Goal: Find specific page/section: Find specific page/section

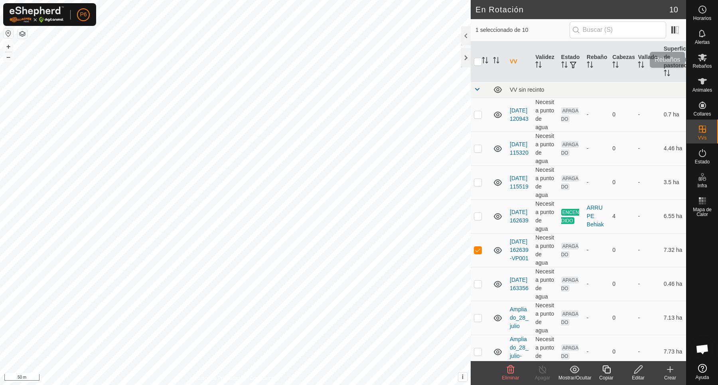
click at [698, 61] on icon at bounding box center [702, 58] width 10 height 10
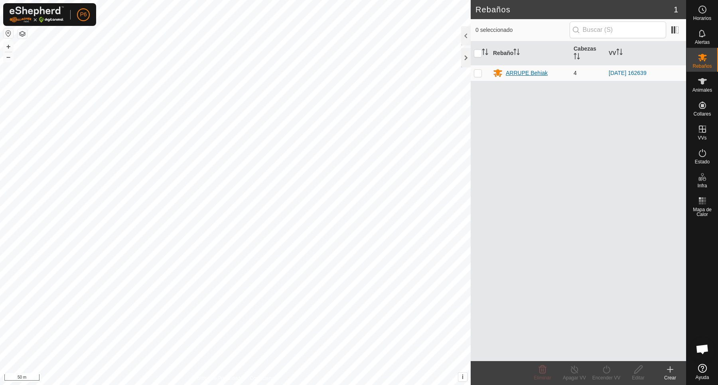
click at [523, 75] on div "ARRUPE Behiak" at bounding box center [526, 73] width 42 height 8
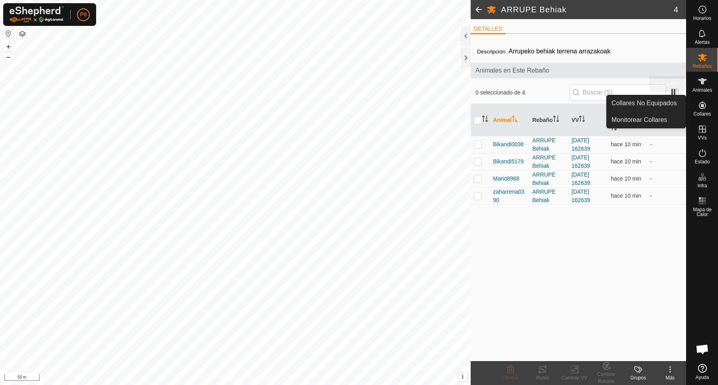
click at [700, 91] on span "Animales" at bounding box center [702, 90] width 20 height 5
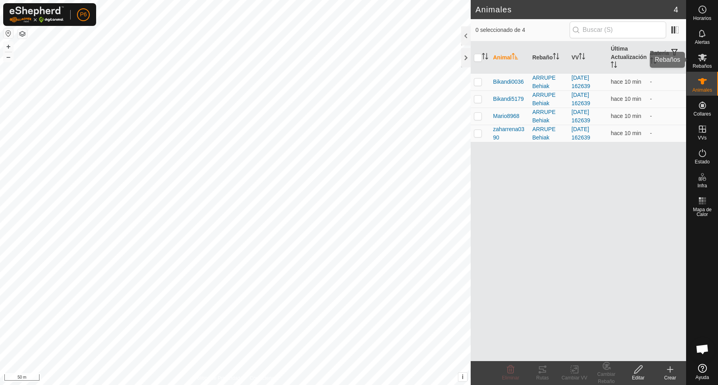
click at [697, 58] on icon at bounding box center [702, 58] width 10 height 10
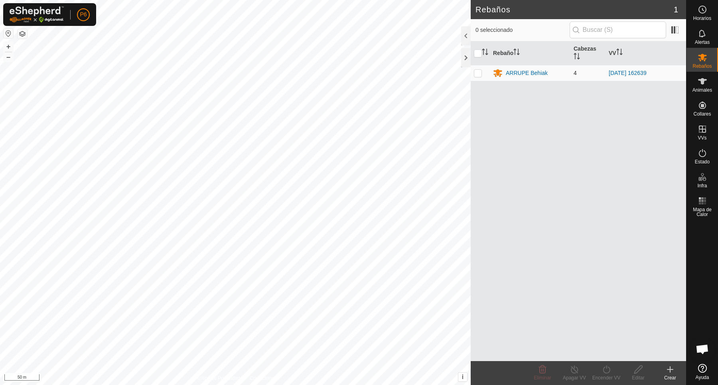
click at [477, 71] on p-checkbox at bounding box center [478, 73] width 8 height 6
checkbox input "true"
click at [539, 74] on div "ARRUPE Behiak" at bounding box center [526, 73] width 42 height 8
